Goal: Task Accomplishment & Management: Manage account settings

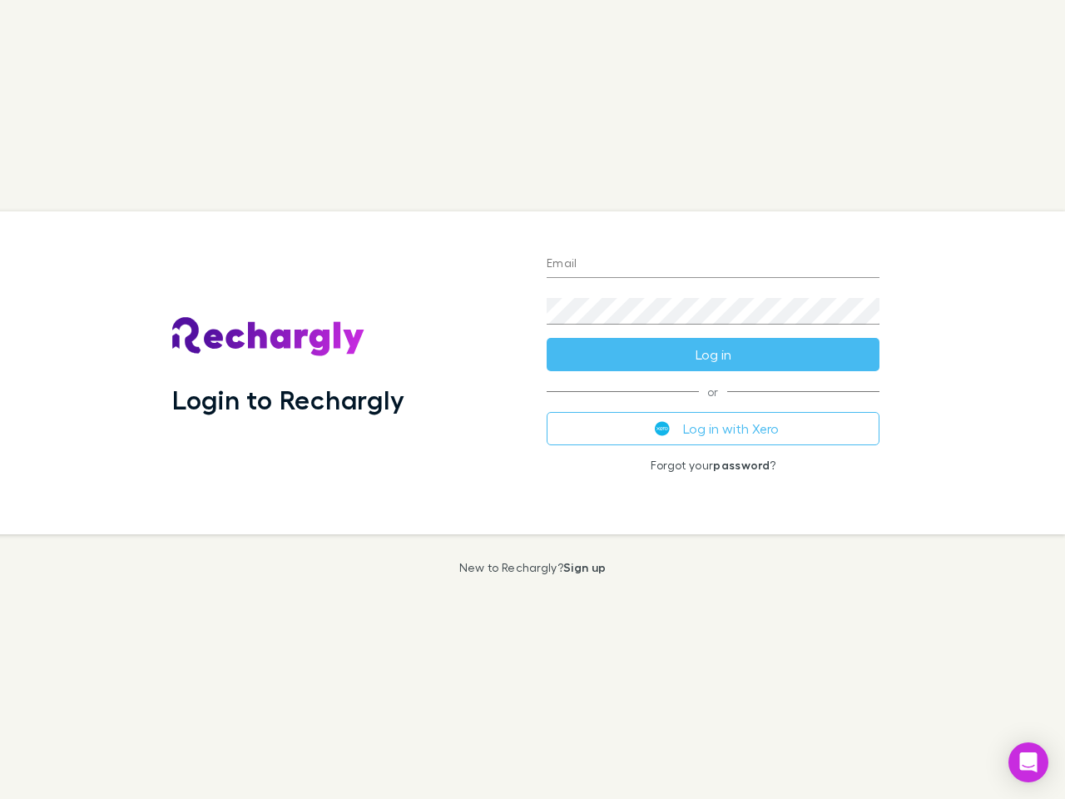
click at [533, 399] on div "Login to Rechargly" at bounding box center [346, 372] width 374 height 323
click at [713, 265] on input "Email" at bounding box center [713, 264] width 333 height 27
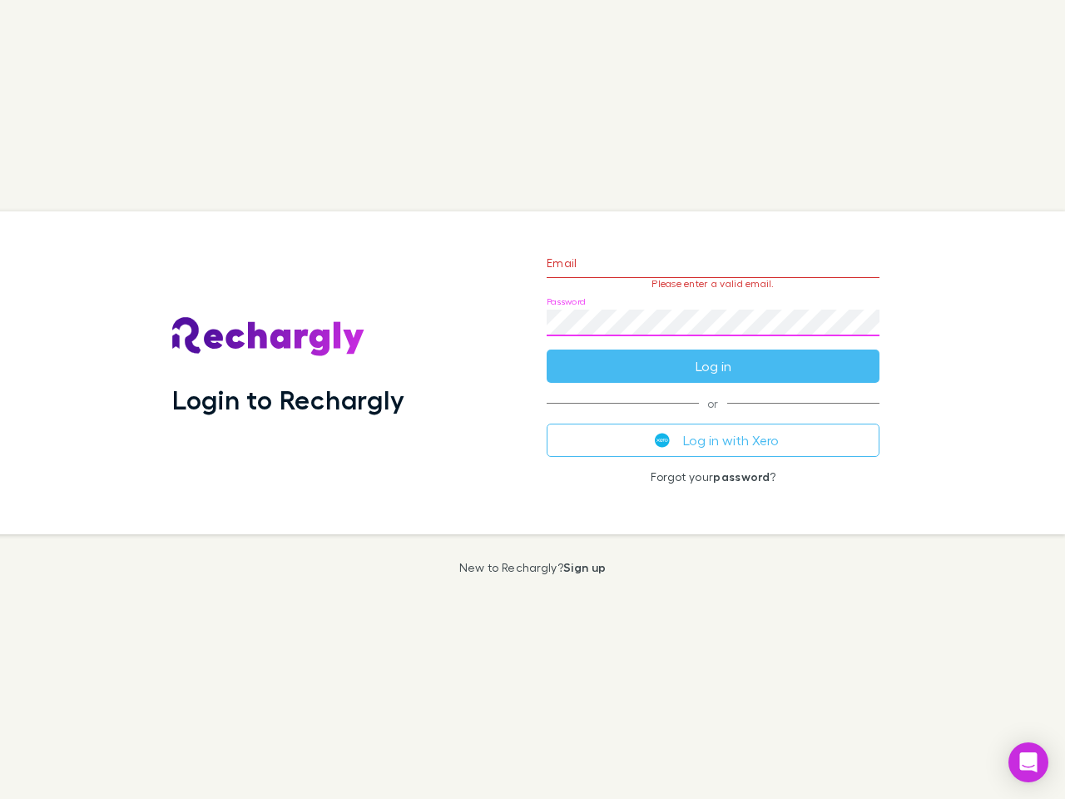
click at [713, 354] on form "Email Please enter a valid email. Password Log in" at bounding box center [713, 310] width 333 height 145
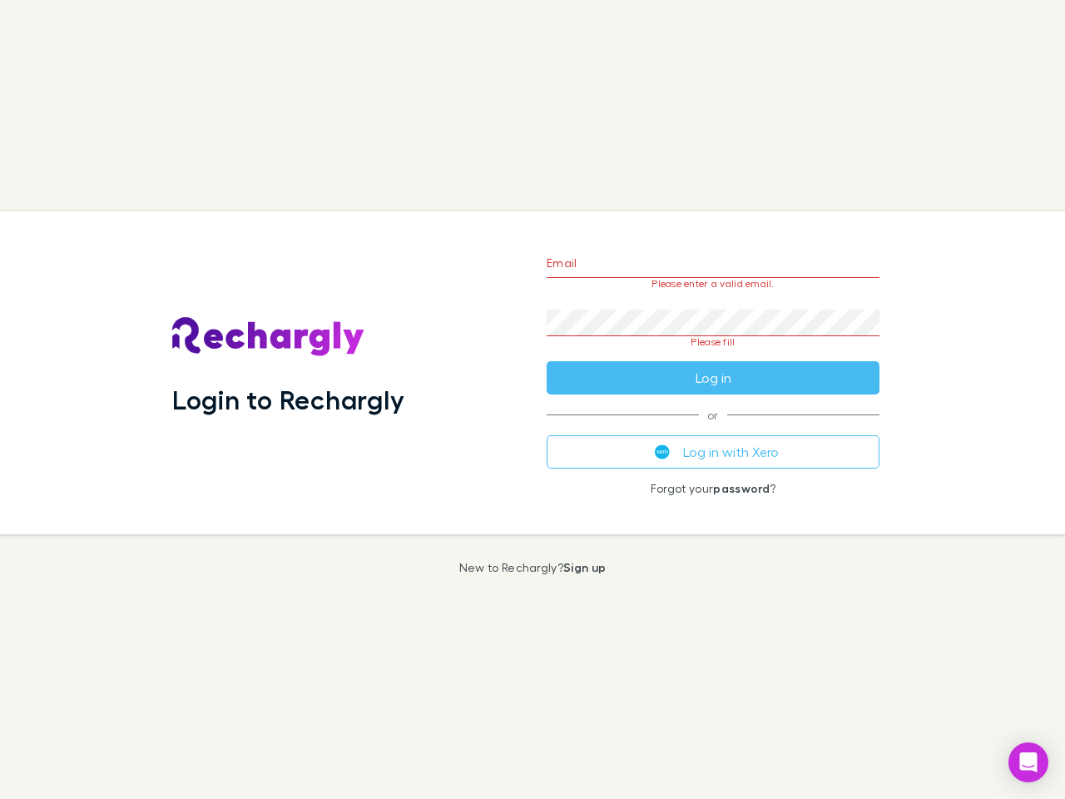
click at [713, 429] on div "Email Please enter a valid email. Password Please fill Log in or Log in with Xe…" at bounding box center [712, 372] width 359 height 323
click at [1029, 762] on icon "Open Intercom Messenger" at bounding box center [1028, 762] width 17 height 20
